Goal: Transaction & Acquisition: Purchase product/service

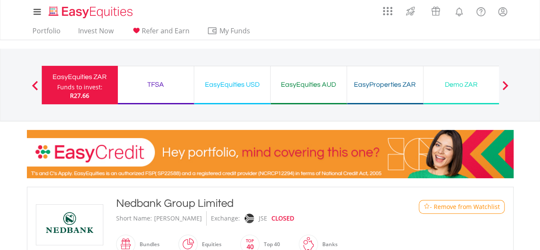
click at [156, 84] on div "TFSA" at bounding box center [156, 84] width 66 height 12
click at [310, 93] on div "EasyEquities AUD Funds to invest: R27.66" at bounding box center [308, 85] width 76 height 38
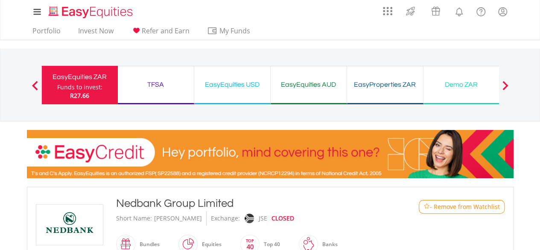
click at [161, 82] on div "TFSA" at bounding box center [156, 84] width 66 height 12
click at [44, 34] on link "Portfolio" at bounding box center [46, 32] width 35 height 13
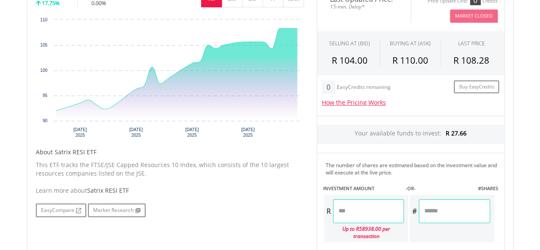
scroll to position [297, 0]
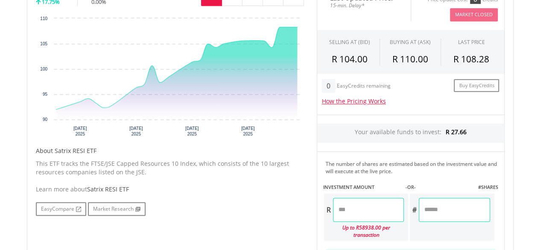
click at [363, 209] on input "number" at bounding box center [368, 210] width 71 height 24
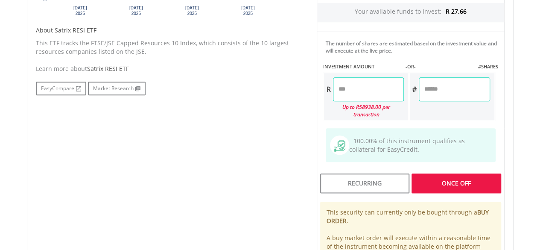
scroll to position [419, 0]
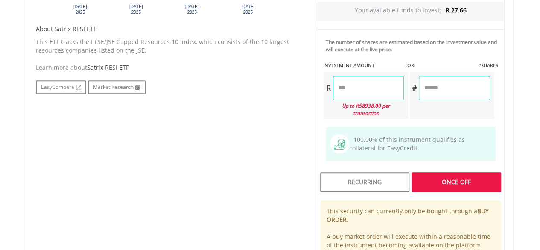
type input "*****"
type input "******"
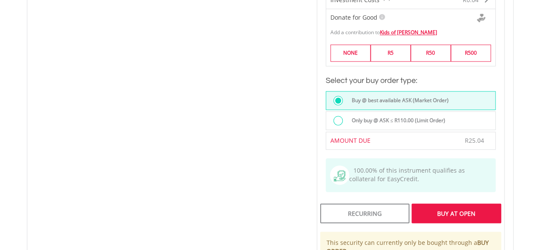
scroll to position [603, 0]
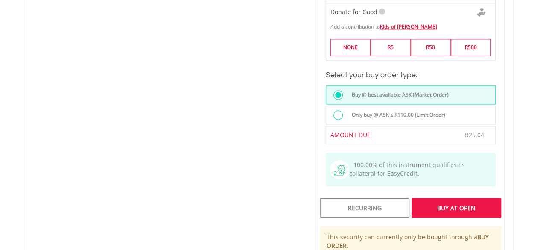
click at [448, 198] on div "Buy At Open" at bounding box center [455, 208] width 89 height 20
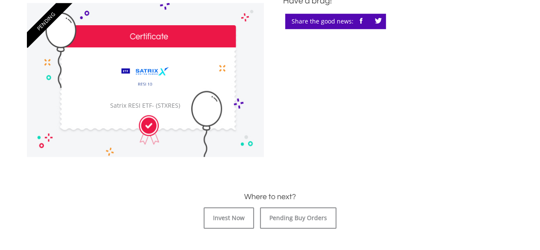
scroll to position [259, 0]
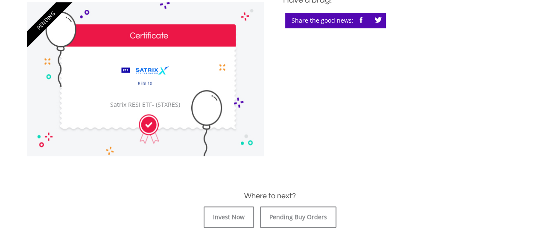
click at [122, 72] on img at bounding box center [145, 77] width 62 height 38
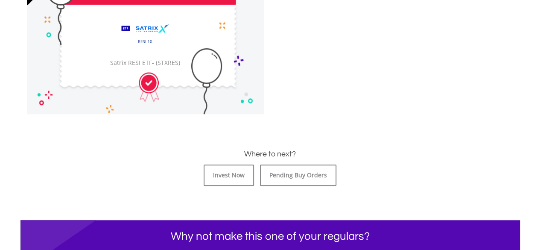
scroll to position [325, 0]
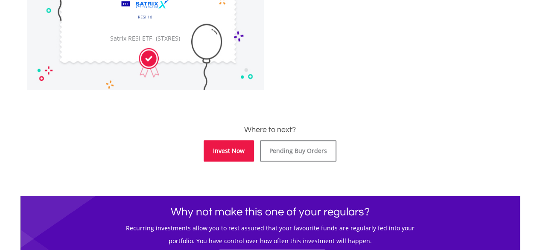
click at [221, 145] on link "Invest Now" at bounding box center [229, 150] width 50 height 21
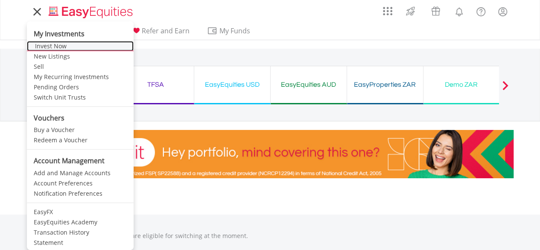
click at [47, 44] on link "Invest Now" at bounding box center [80, 46] width 107 height 10
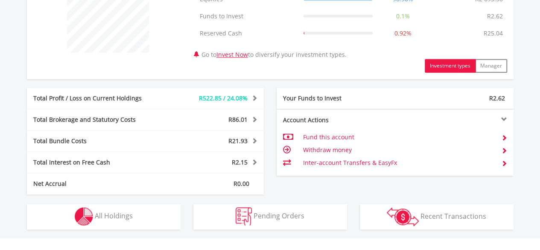
scroll to position [379, 0]
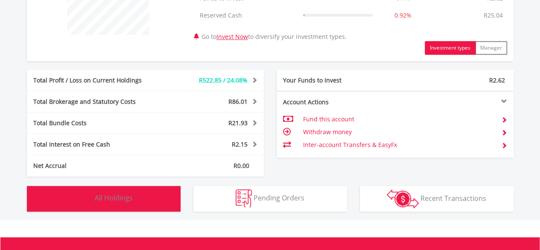
click at [124, 193] on span "All Holdings" at bounding box center [114, 197] width 38 height 9
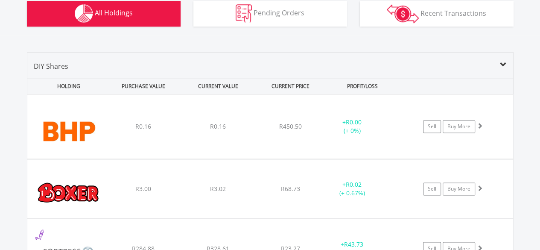
scroll to position [562, 0]
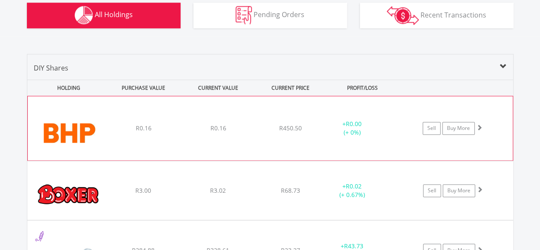
click at [78, 128] on img at bounding box center [68, 132] width 73 height 51
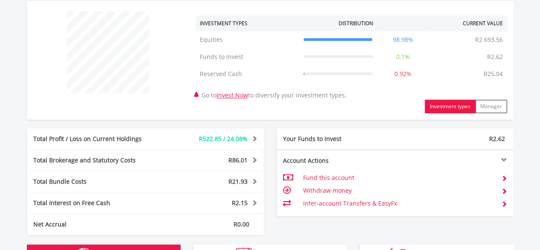
scroll to position [314, 0]
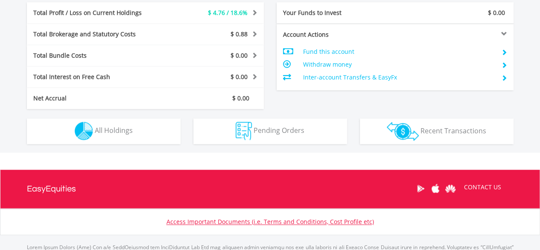
scroll to position [418, 0]
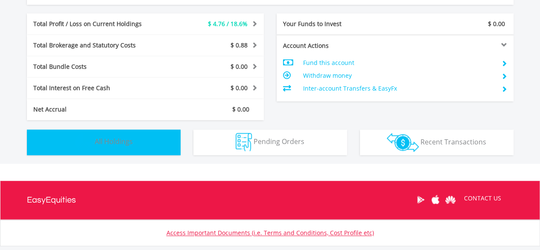
click at [128, 132] on button "Holdings All Holdings" at bounding box center [104, 142] width 154 height 26
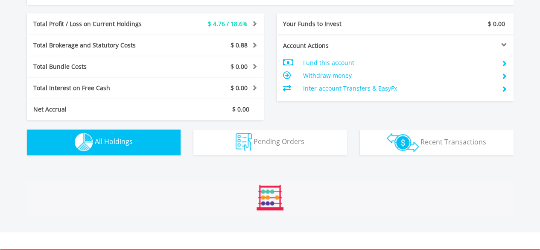
scroll to position [598, 0]
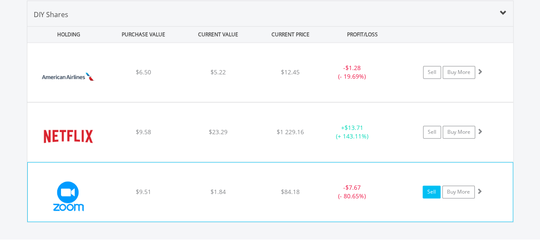
click at [429, 185] on link "Sell" at bounding box center [431, 191] width 18 height 13
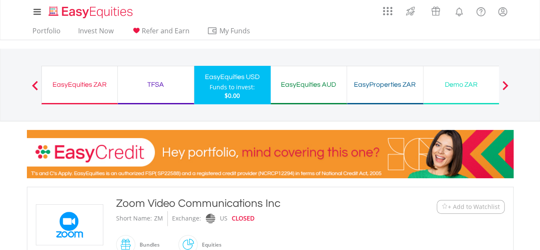
type input "****"
type input "******"
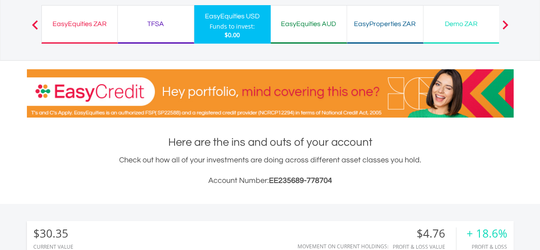
scroll to position [4, 0]
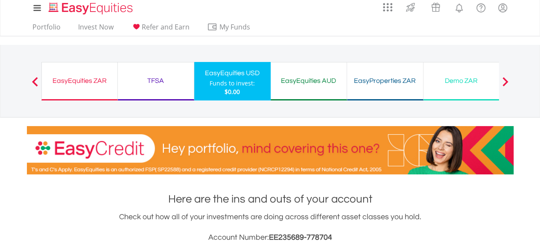
click at [442, 82] on div "Demo ZAR" at bounding box center [461, 81] width 66 height 12
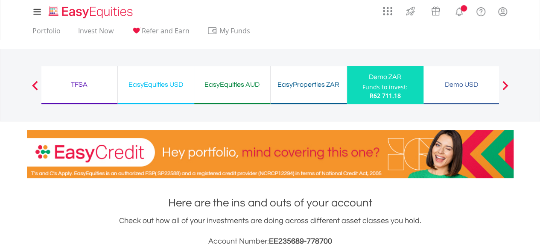
scroll to position [82, 162]
click at [400, 95] on span "R62 711.18" at bounding box center [384, 95] width 31 height 8
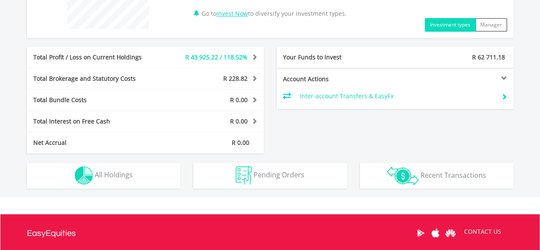
scroll to position [389, 0]
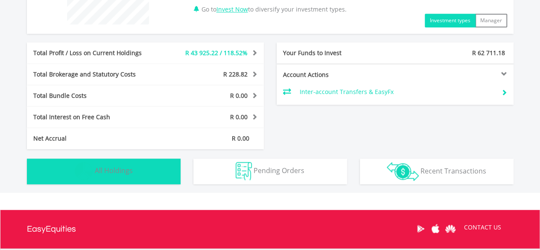
click at [108, 166] on span "All Holdings" at bounding box center [114, 170] width 38 height 9
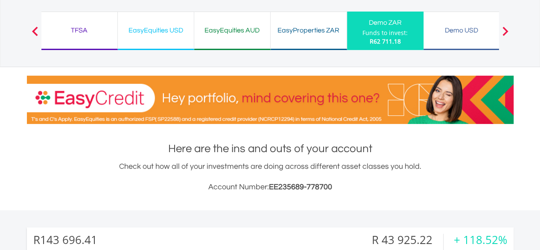
scroll to position [34, 0]
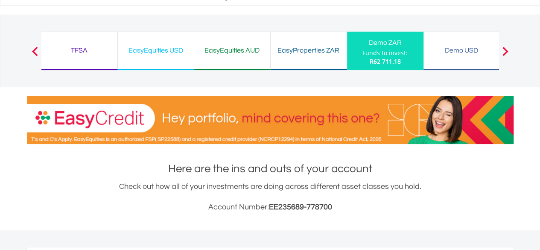
click at [80, 49] on div "TFSA" at bounding box center [80, 50] width 66 height 12
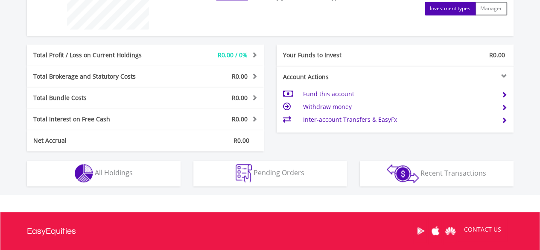
scroll to position [385, 0]
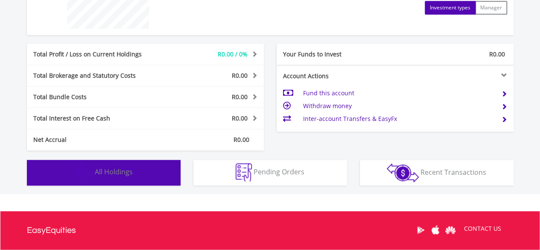
click at [106, 178] on button "Holdings All Holdings" at bounding box center [104, 173] width 154 height 26
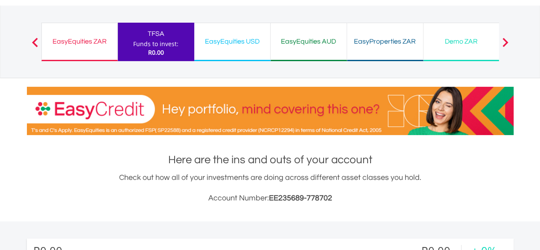
scroll to position [0, 0]
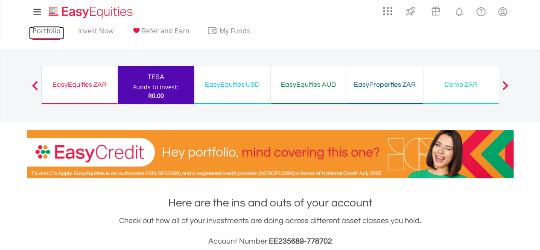
click at [38, 34] on link "Portfolio" at bounding box center [46, 32] width 35 height 13
